Goal: Find specific page/section: Find specific page/section

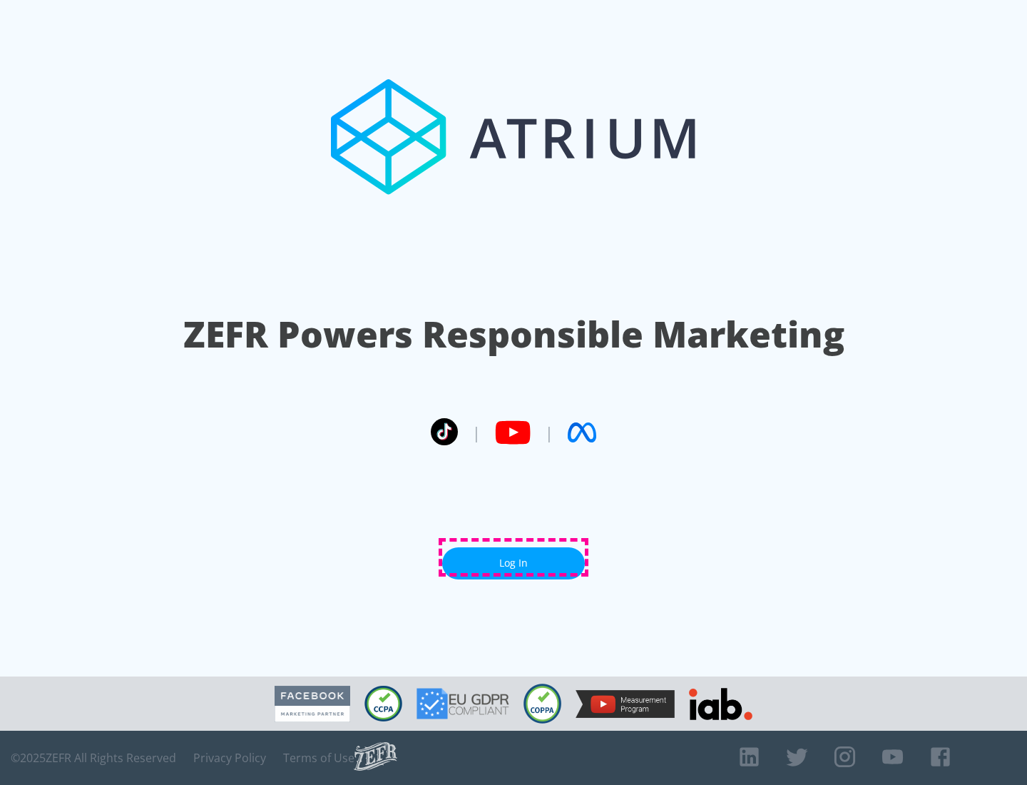
click at [514, 557] on link "Log In" at bounding box center [513, 563] width 143 height 32
